Goal: Task Accomplishment & Management: Manage account settings

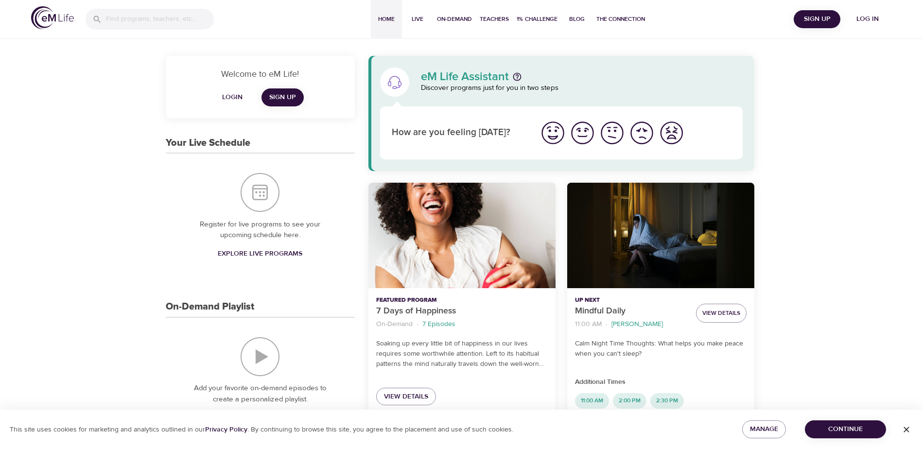
click at [238, 94] on span "Login" at bounding box center [232, 97] width 23 height 12
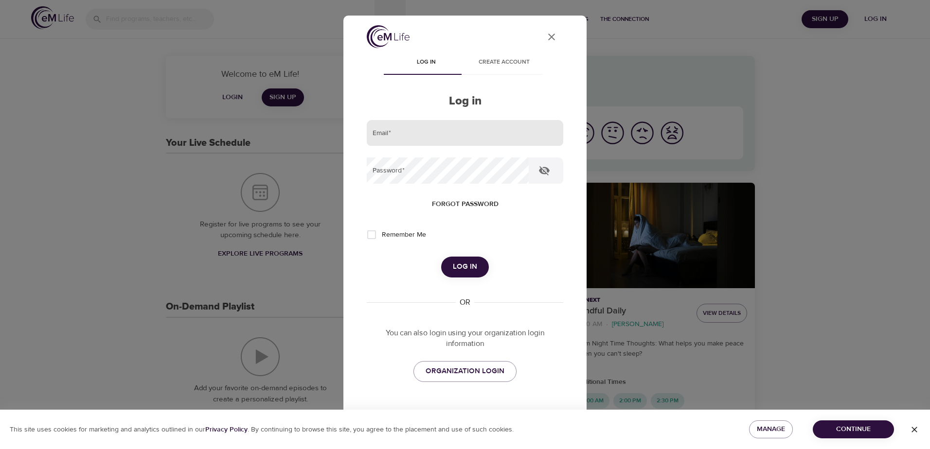
click at [402, 134] on input "email" at bounding box center [465, 133] width 196 height 26
type input "[EMAIL_ADDRESS][DOMAIN_NAME]"
click at [441, 257] on button "Log in" at bounding box center [465, 267] width 48 height 20
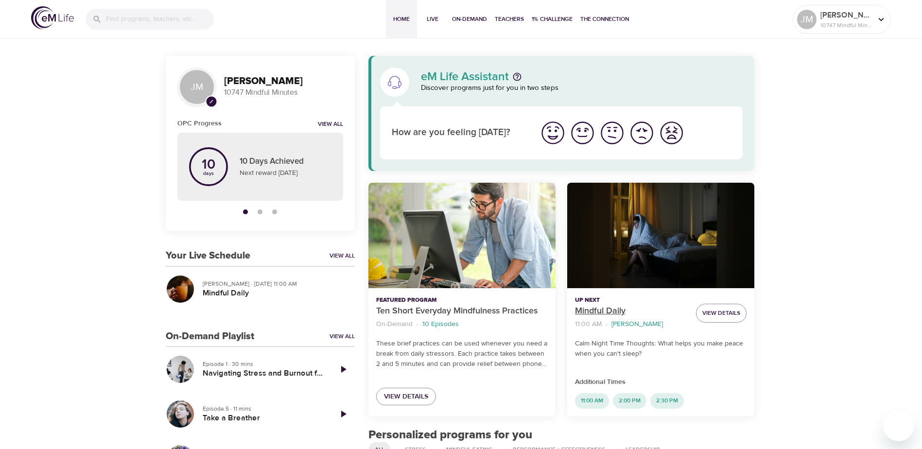
click at [614, 307] on p "Mindful Daily" at bounding box center [631, 311] width 113 height 13
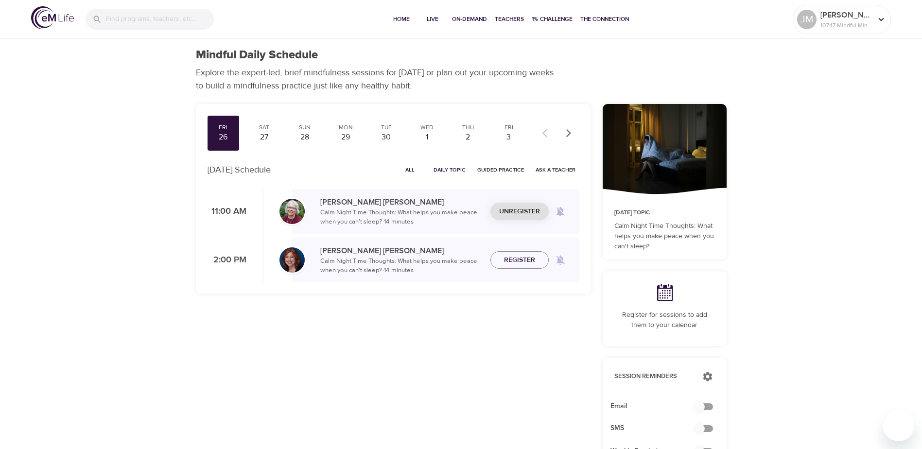
click at [525, 210] on span "Unregister" at bounding box center [519, 212] width 41 height 12
